Goal: Information Seeking & Learning: Understand process/instructions

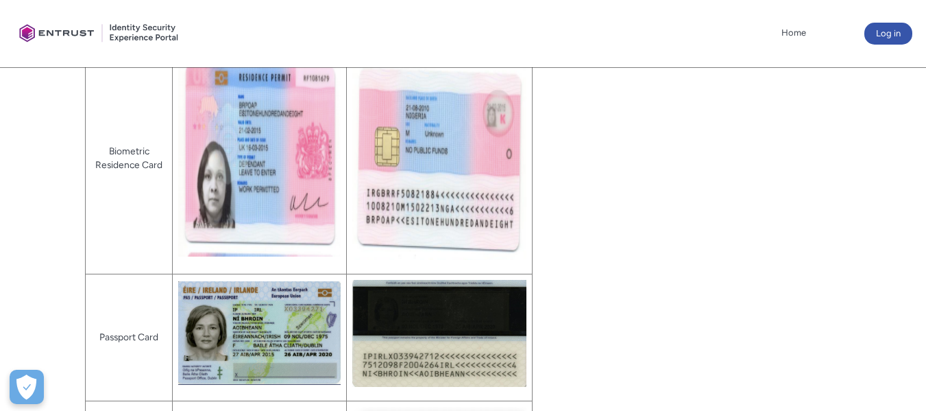
scroll to position [5583, 0]
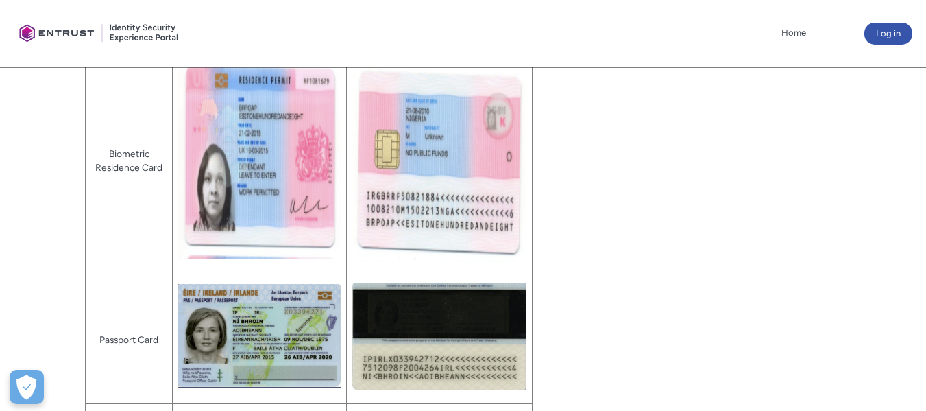
click at [231, 327] on img at bounding box center [259, 336] width 162 height 104
click at [237, 322] on img at bounding box center [259, 336] width 162 height 104
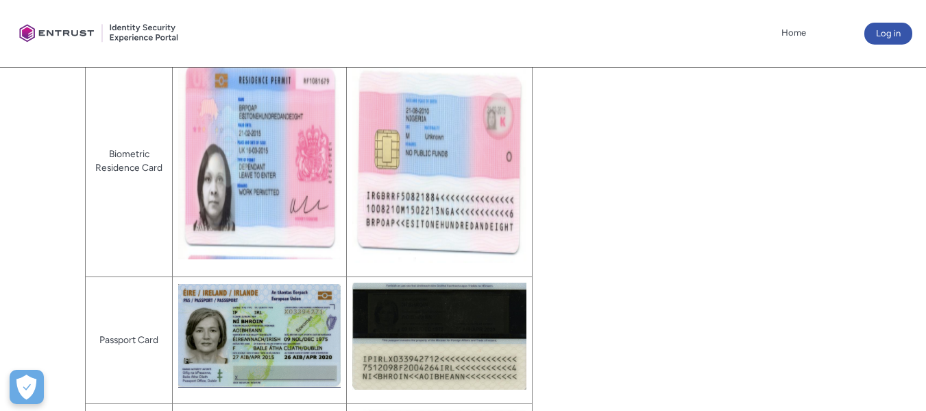
click at [243, 313] on img at bounding box center [259, 336] width 162 height 104
click at [256, 316] on img at bounding box center [259, 336] width 162 height 104
click at [381, 296] on img at bounding box center [439, 335] width 174 height 107
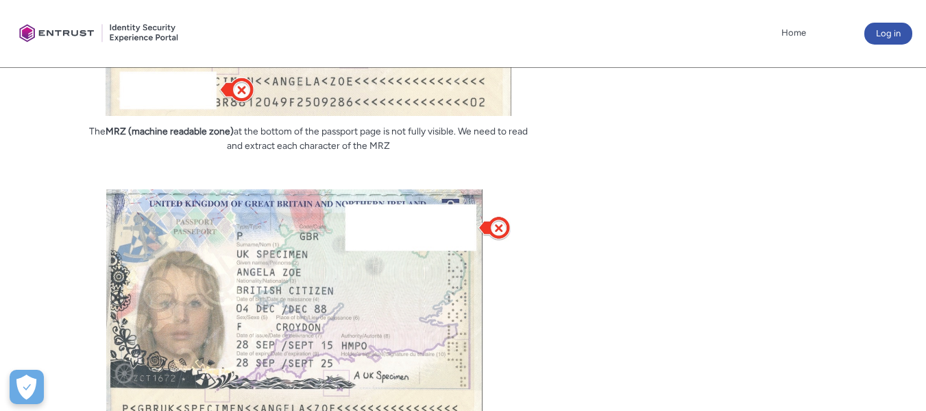
scroll to position [4002, 0]
